Goal: Transaction & Acquisition: Purchase product/service

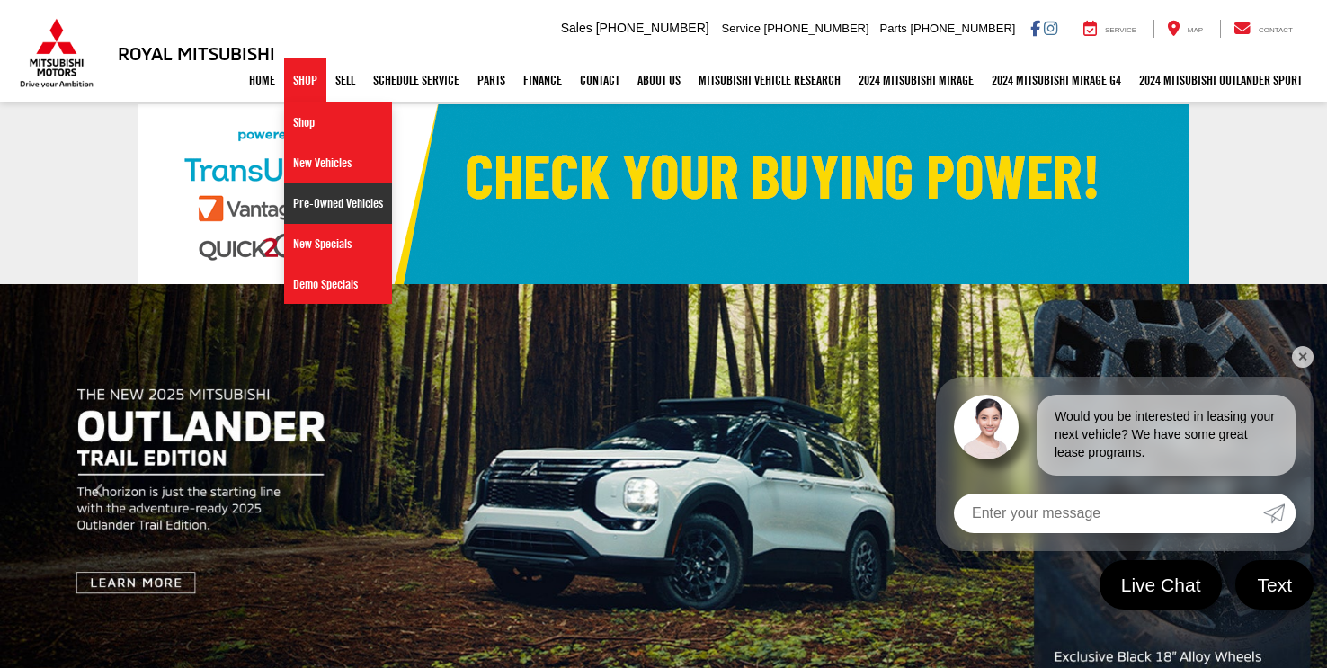
click at [313, 204] on link "Pre-Owned Vehicles" at bounding box center [338, 203] width 108 height 40
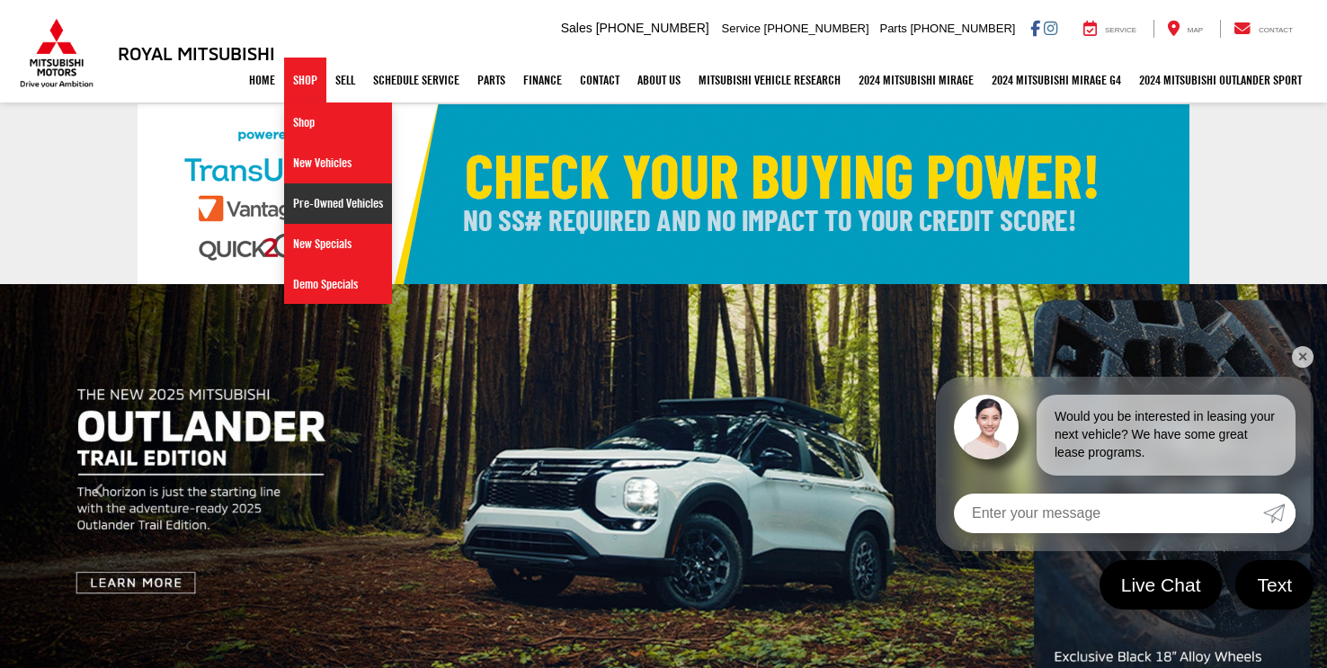
click at [313, 204] on img at bounding box center [664, 194] width 1052 height 180
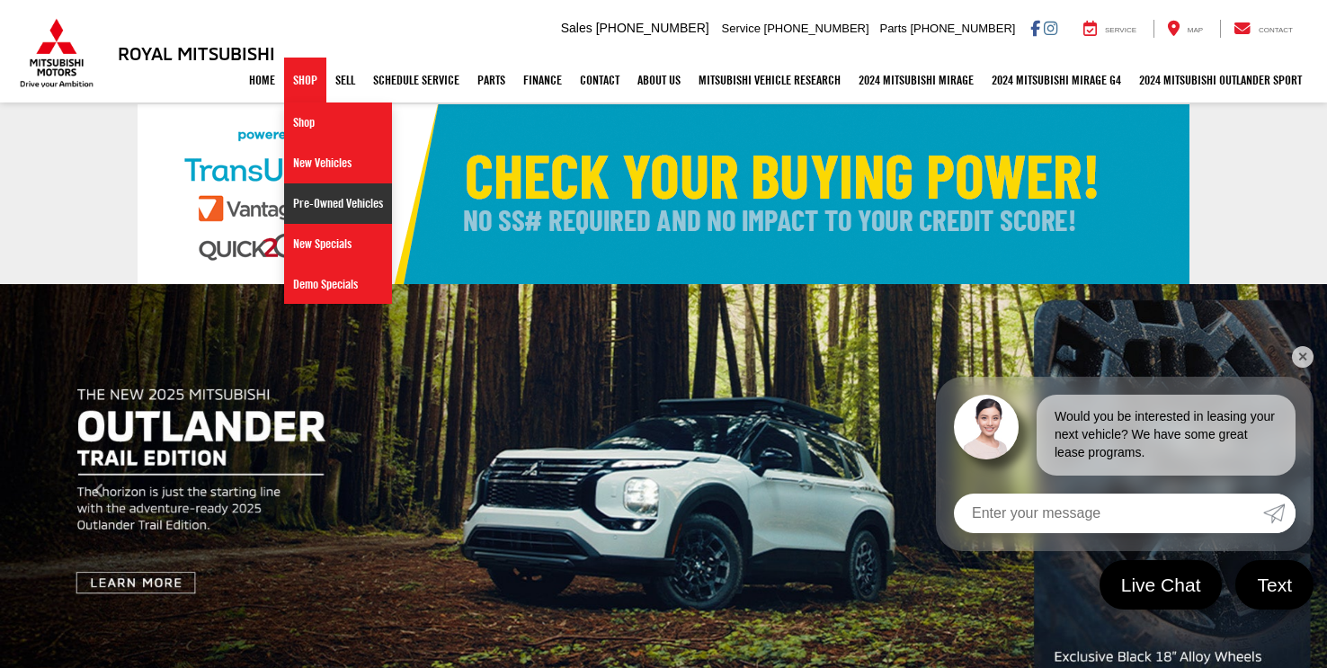
click at [313, 204] on img at bounding box center [664, 194] width 1052 height 180
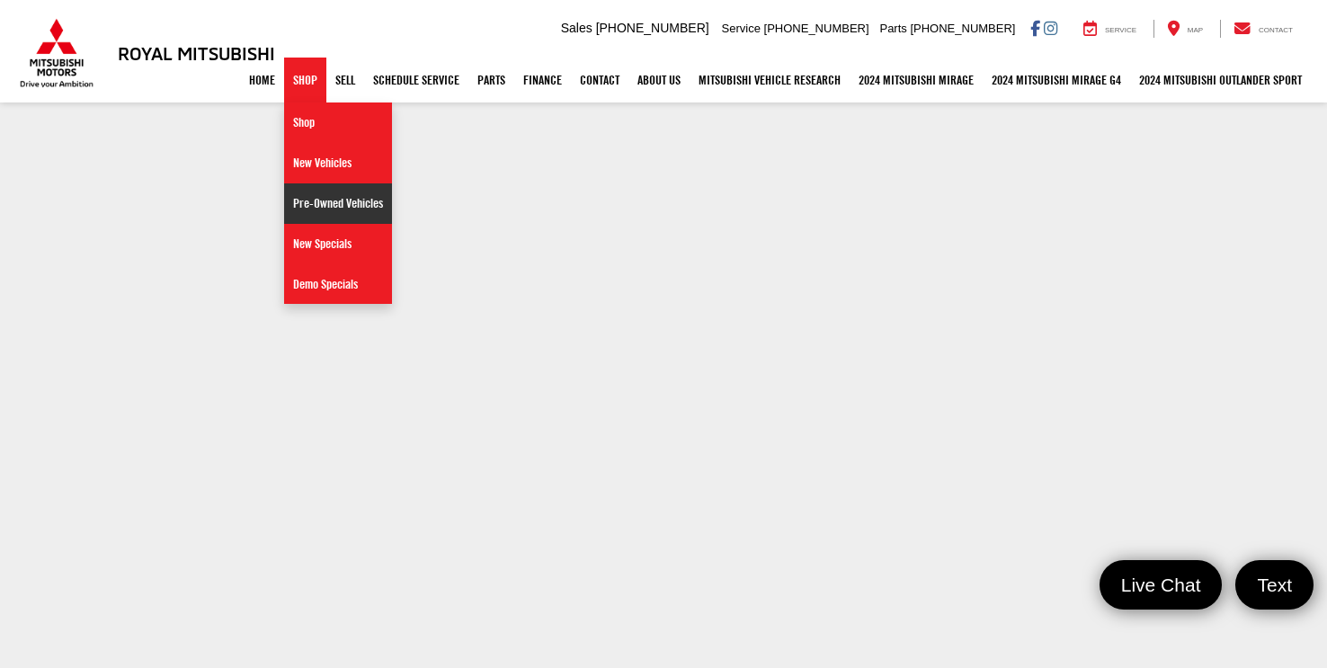
click at [324, 201] on link "Pre-Owned Vehicles" at bounding box center [338, 203] width 108 height 40
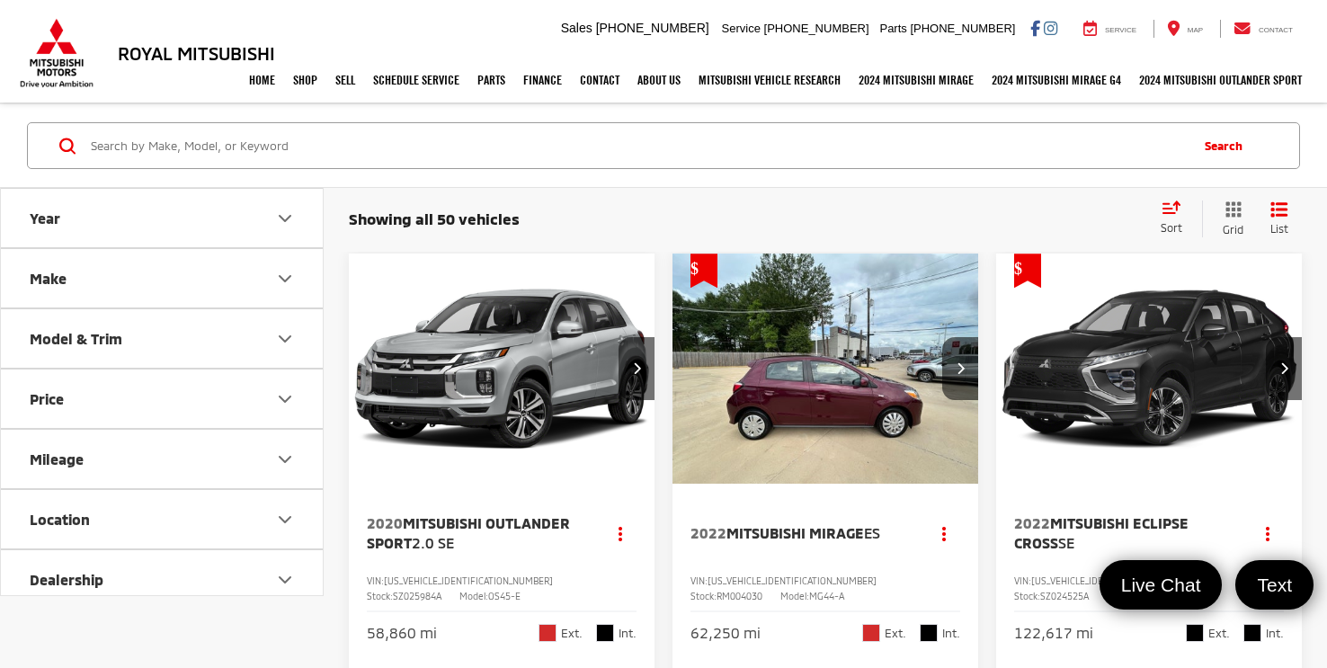
click at [282, 395] on icon "Price" at bounding box center [285, 399] width 22 height 22
click at [282, 397] on icon "Price" at bounding box center [285, 399] width 11 height 5
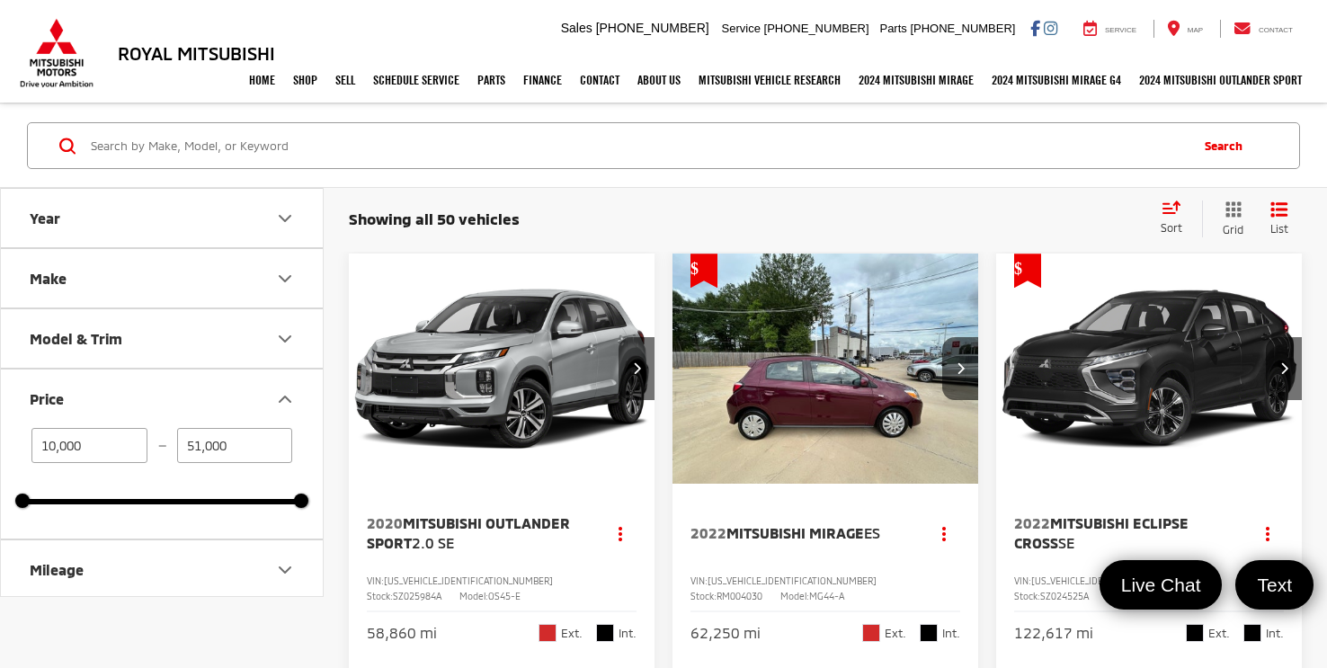
scroll to position [227, 0]
